Goal: Information Seeking & Learning: Check status

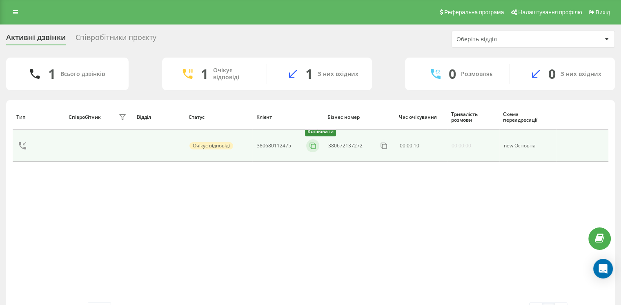
click at [311, 145] on rect at bounding box center [313, 146] width 4 height 4
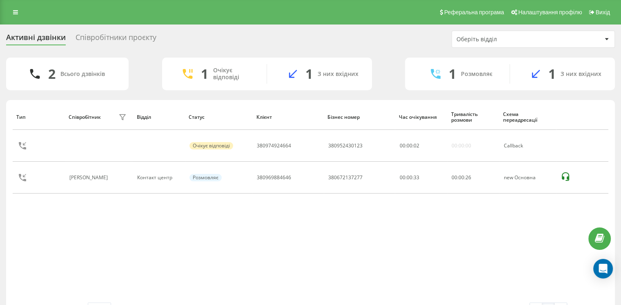
drag, startPoint x: 314, startPoint y: 146, endPoint x: 293, endPoint y: 123, distance: 30.4
click at [0, 0] on icon at bounding box center [0, 0] width 0 height 0
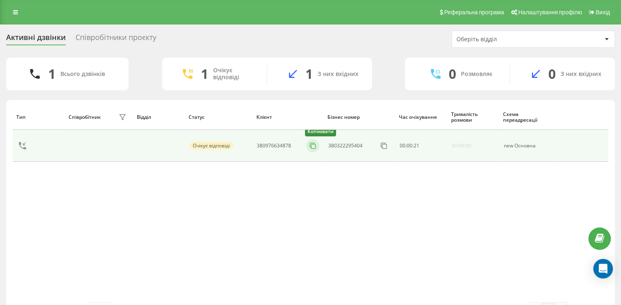
click at [310, 144] on icon at bounding box center [313, 146] width 8 height 8
click at [313, 146] on icon at bounding box center [313, 146] width 8 height 8
click at [312, 146] on icon at bounding box center [313, 146] width 8 height 8
click at [313, 145] on icon at bounding box center [313, 146] width 8 height 8
click at [310, 146] on icon at bounding box center [313, 146] width 8 height 8
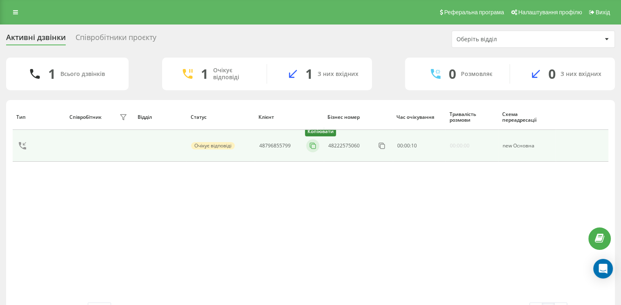
click at [315, 147] on icon at bounding box center [313, 146] width 8 height 8
click at [311, 146] on rect at bounding box center [313, 146] width 4 height 4
click at [314, 145] on icon at bounding box center [313, 146] width 8 height 8
